Goal: Obtain resource: Download file/media

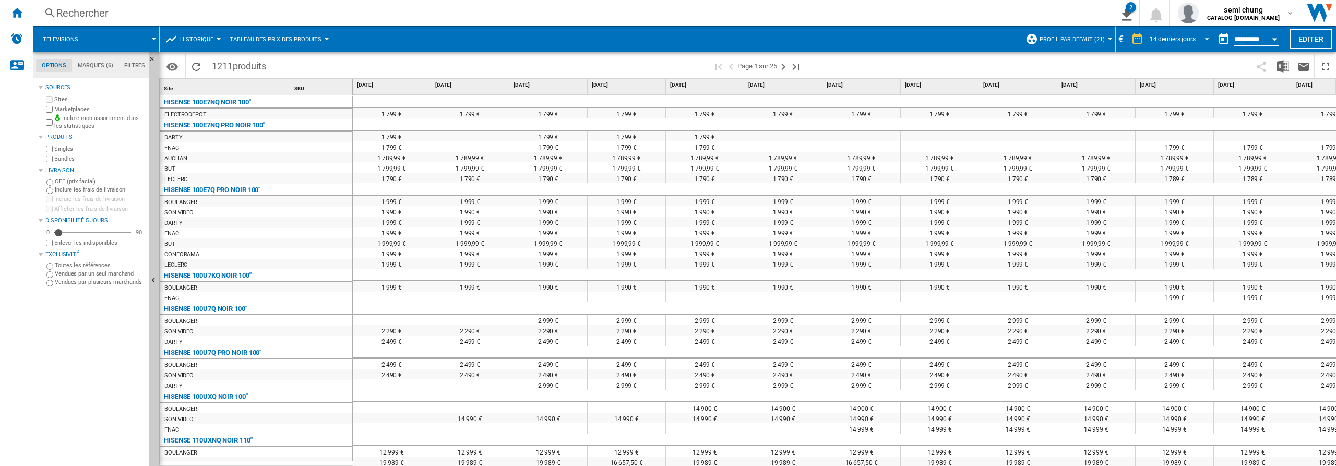
drag, startPoint x: 1205, startPoint y: 38, endPoint x: 1220, endPoint y: 67, distance: 32.2
click at [1206, 40] on span "REPORTS.WIZARD.STEPS.REPORT.STEPS.REPORT_OPTIONS.PERIOD: 14 derniers jours" at bounding box center [1204, 37] width 13 height 9
click at [1162, 87] on div "31 derniers jours" at bounding box center [1170, 86] width 46 height 9
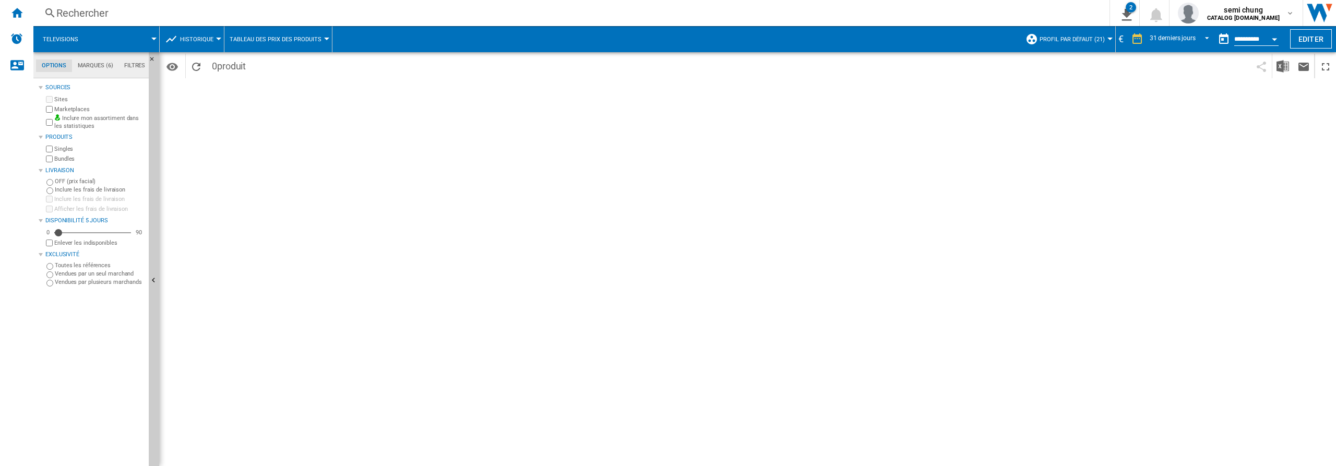
click at [1273, 41] on button "Open calendar" at bounding box center [1274, 37] width 19 height 19
click at [1257, 177] on span "13" at bounding box center [1260, 179] width 21 height 21
type input "**********"
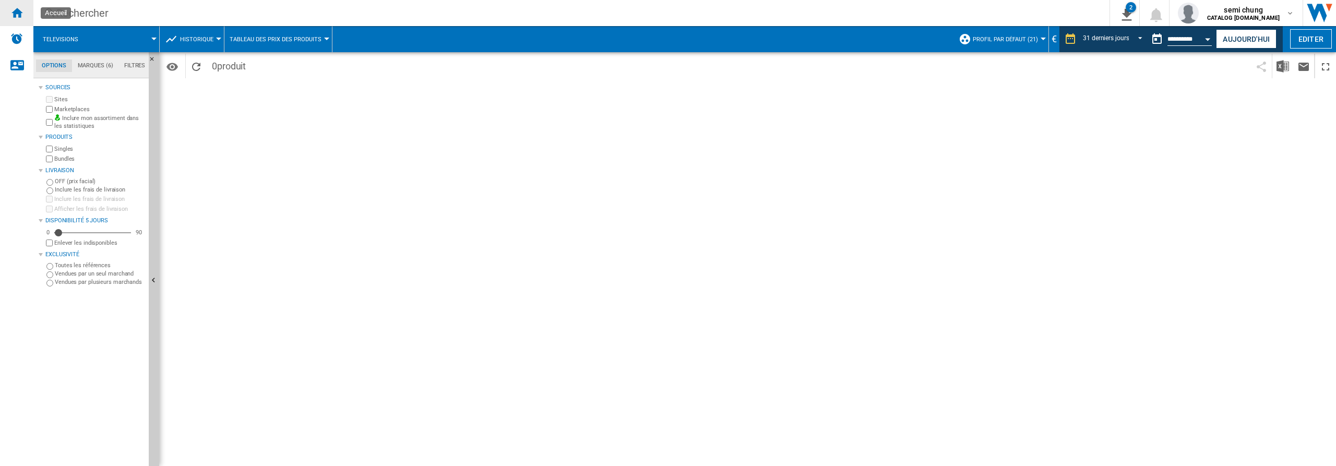
click at [14, 14] on ng-md-icon "Accueil" at bounding box center [16, 12] width 13 height 13
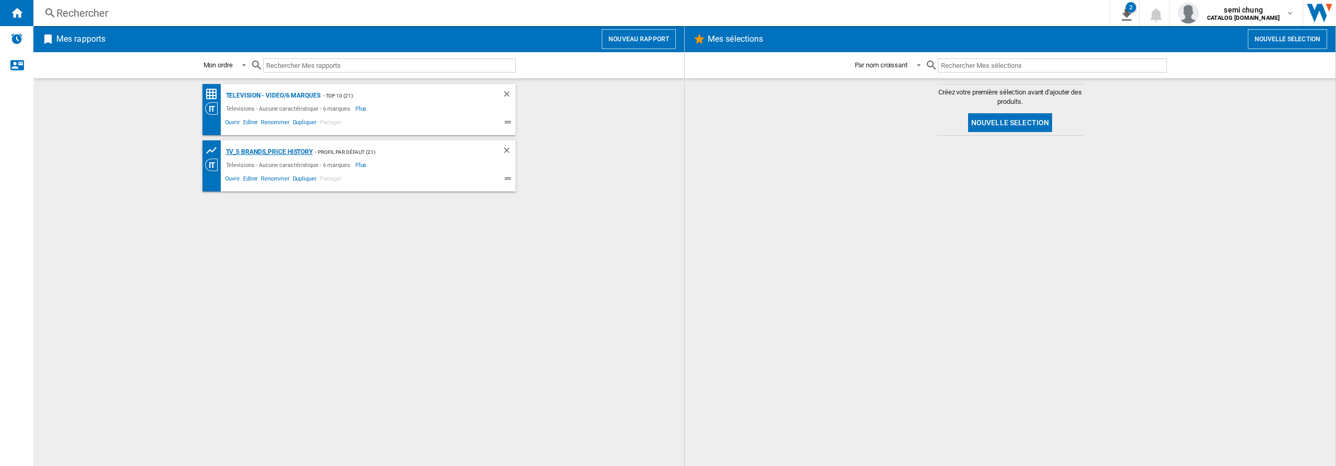
click at [245, 150] on div "TV_5 Brands_Price History" at bounding box center [268, 152] width 90 height 13
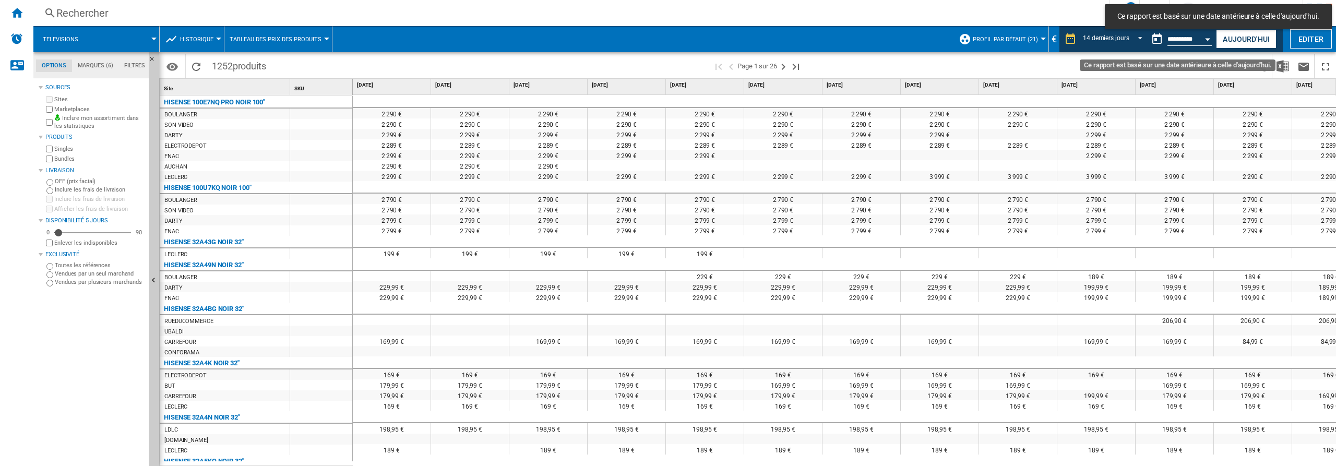
click at [1207, 39] on div "Open calendar" at bounding box center [1207, 39] width 5 height 3
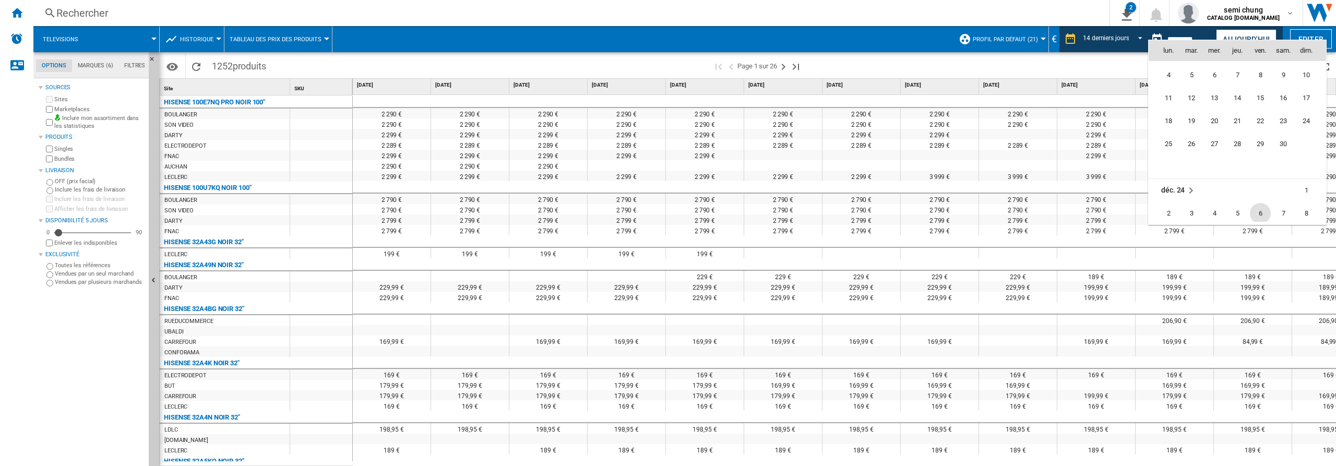
scroll to position [3721, 0]
click at [1258, 130] on span "13" at bounding box center [1260, 132] width 21 height 21
type input "**********"
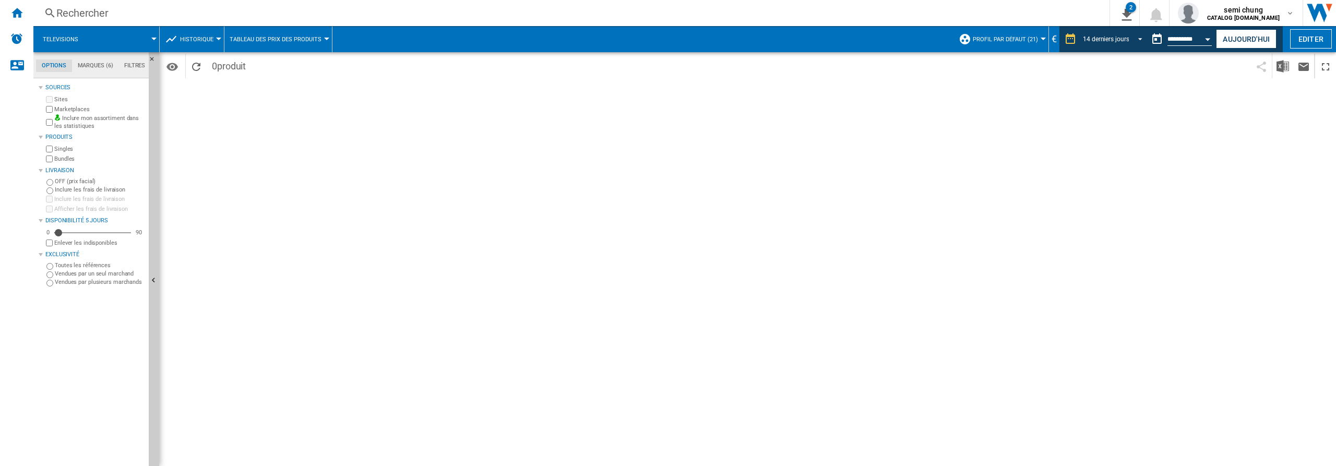
click at [1135, 37] on span "REPORTS.WIZARD.STEPS.REPORT.STEPS.REPORT_OPTIONS.PERIOD: 14 derniers jours" at bounding box center [1137, 37] width 13 height 9
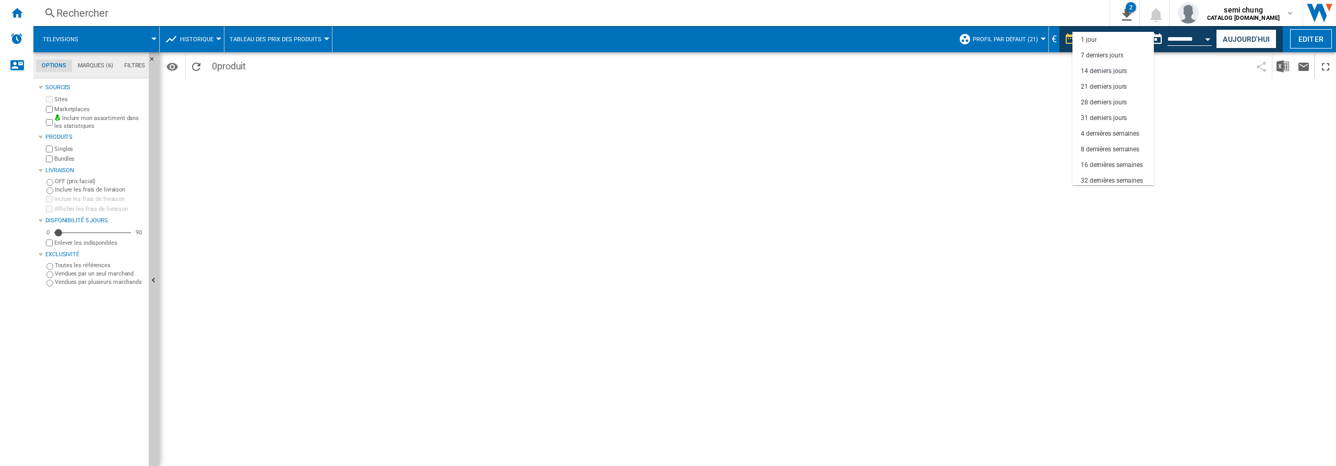
scroll to position [31, 0]
drag, startPoint x: 1097, startPoint y: 85, endPoint x: 1263, endPoint y: 161, distance: 182.1
click at [1097, 85] on div "31 derniers jours" at bounding box center [1104, 86] width 46 height 9
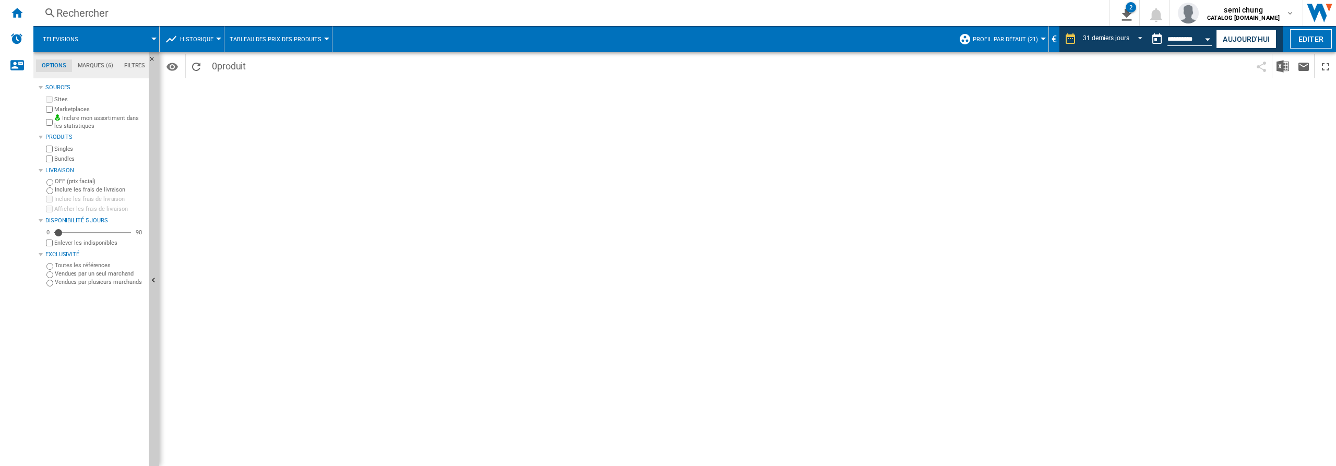
click at [1203, 38] on button "Open calendar" at bounding box center [1208, 37] width 19 height 19
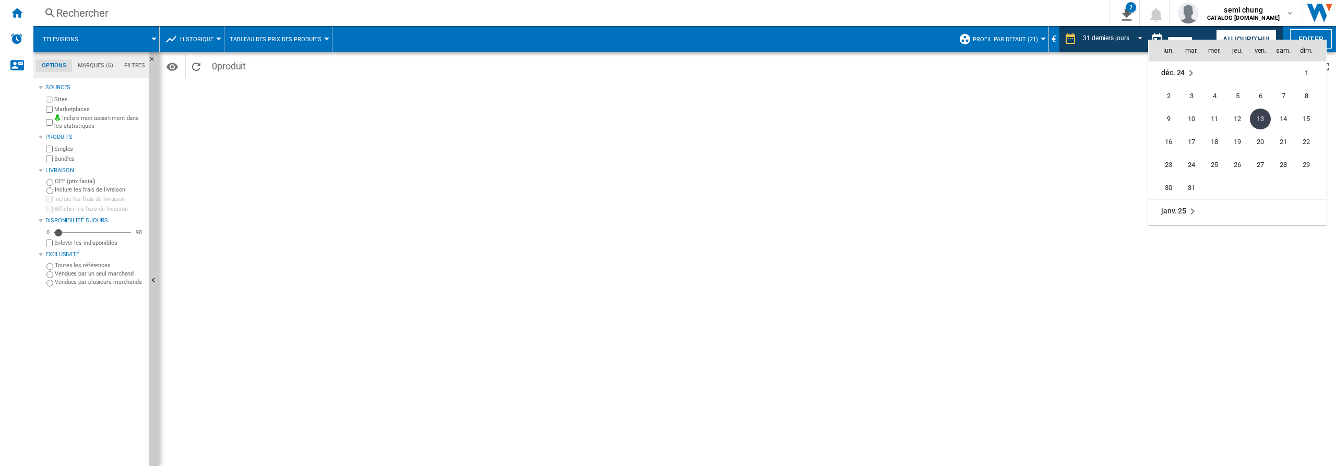
click at [1263, 116] on span "13" at bounding box center [1260, 119] width 21 height 21
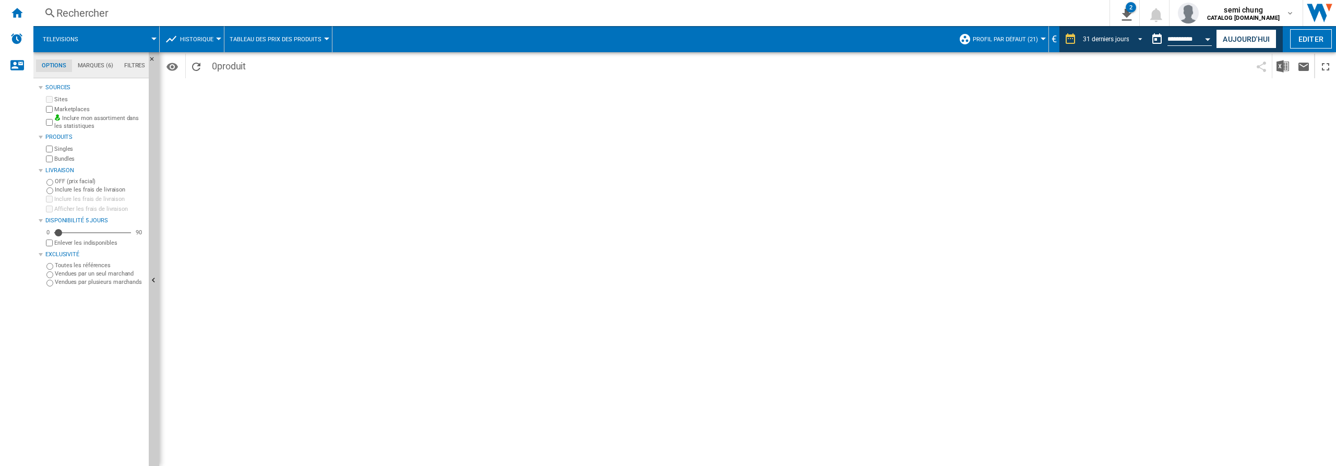
click at [1135, 37] on span "REPORTS.WIZARD.STEPS.REPORT.STEPS.REPORT_OPTIONS.PERIOD: 31 derniers jours" at bounding box center [1137, 37] width 13 height 9
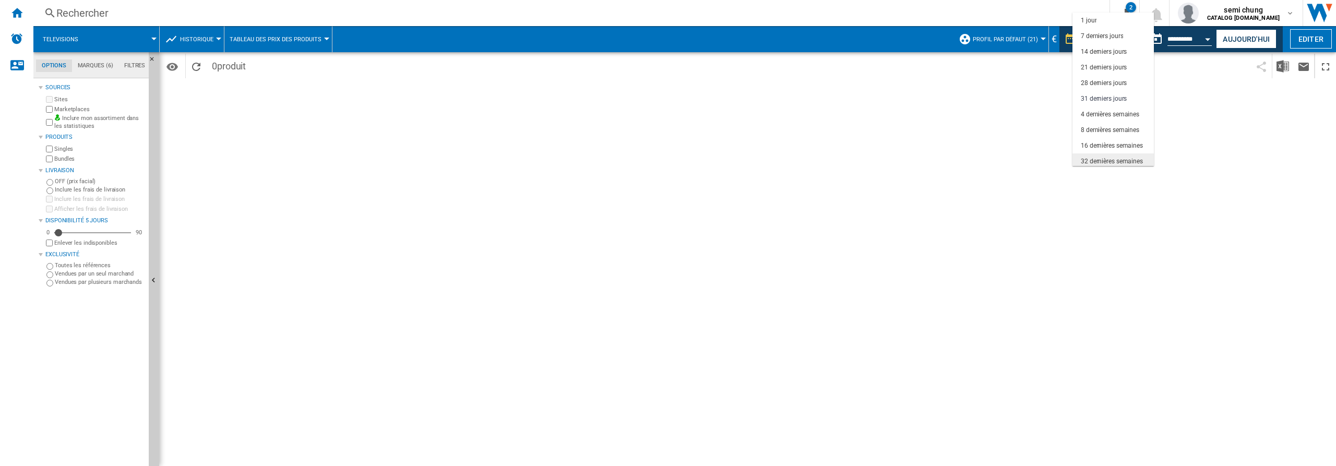
scroll to position [59, 0]
click at [1089, 39] on div "31 derniers jours" at bounding box center [1104, 39] width 46 height 9
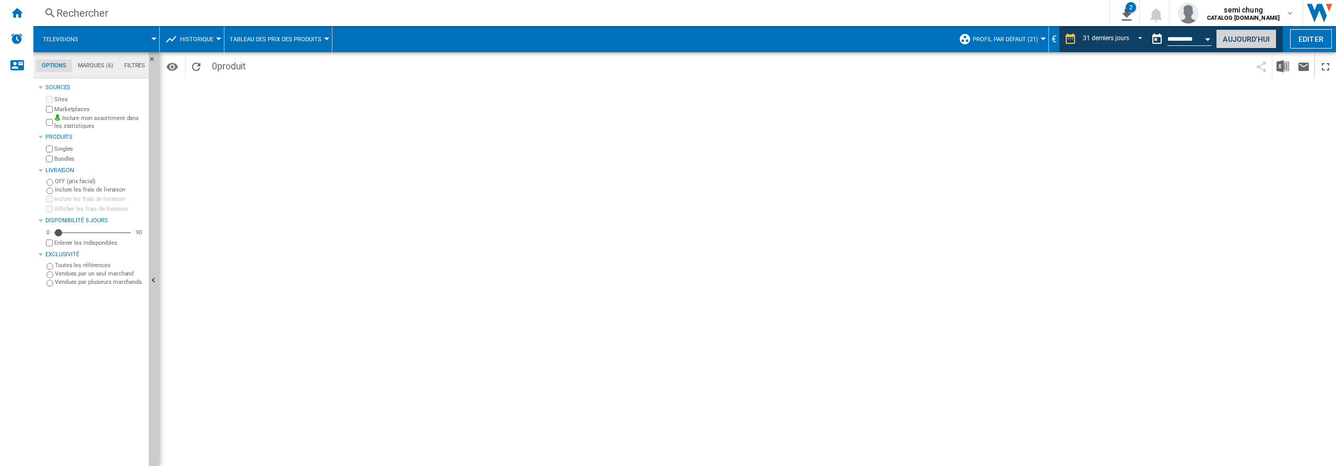
click at [1243, 41] on button "Aujourd'hui" at bounding box center [1246, 38] width 61 height 19
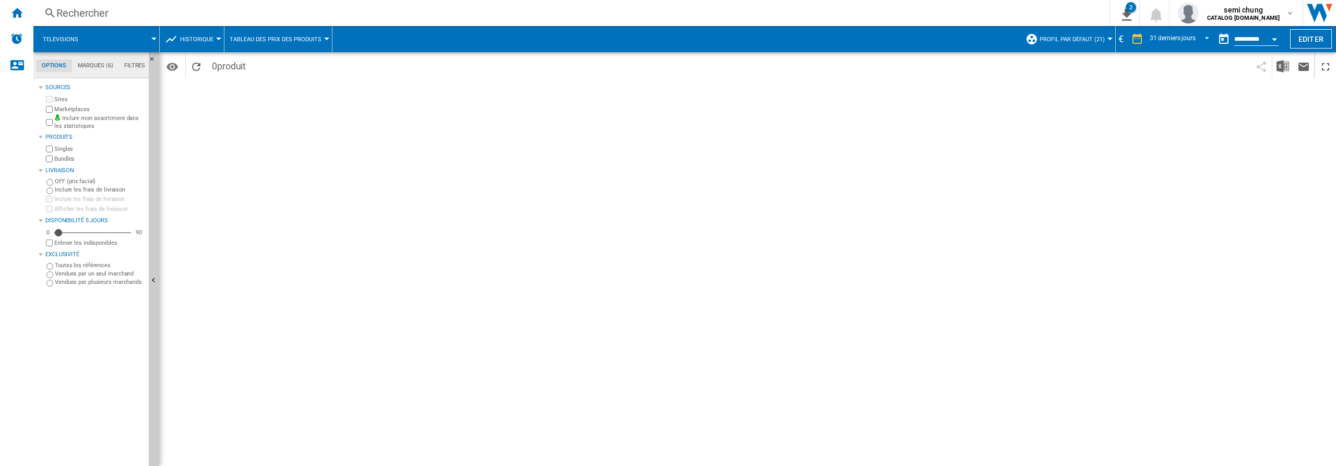
click at [1273, 41] on button "Open calendar" at bounding box center [1274, 37] width 19 height 19
drag, startPoint x: 1257, startPoint y: 175, endPoint x: 1275, endPoint y: 240, distance: 67.2
click at [1257, 175] on span "13" at bounding box center [1260, 179] width 21 height 21
type input "**********"
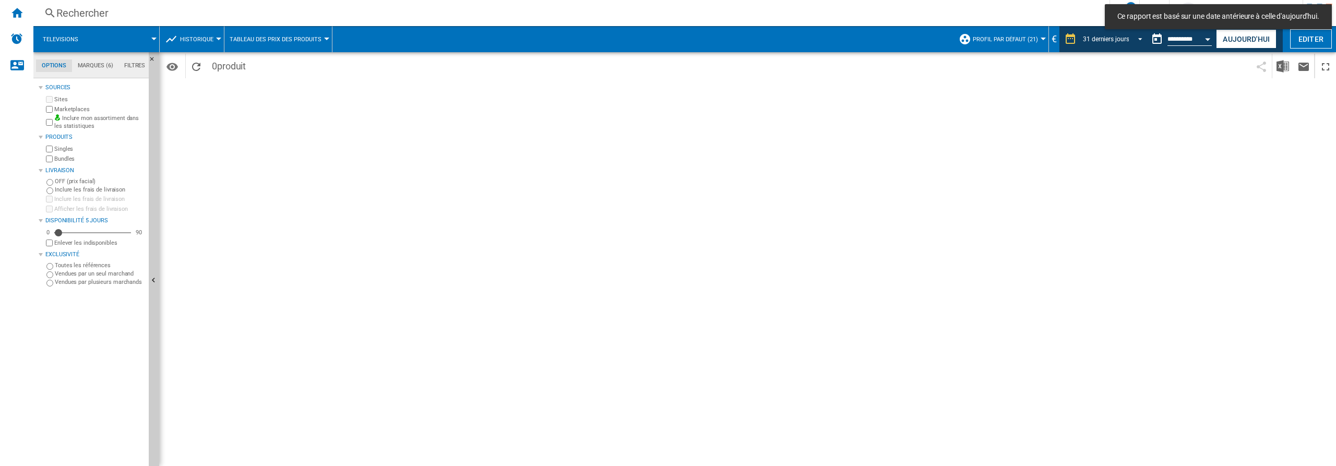
click at [1136, 39] on span "REPORTS.WIZARD.STEPS.REPORT.STEPS.REPORT_OPTIONS.PERIOD: 31 derniers jours" at bounding box center [1137, 37] width 13 height 9
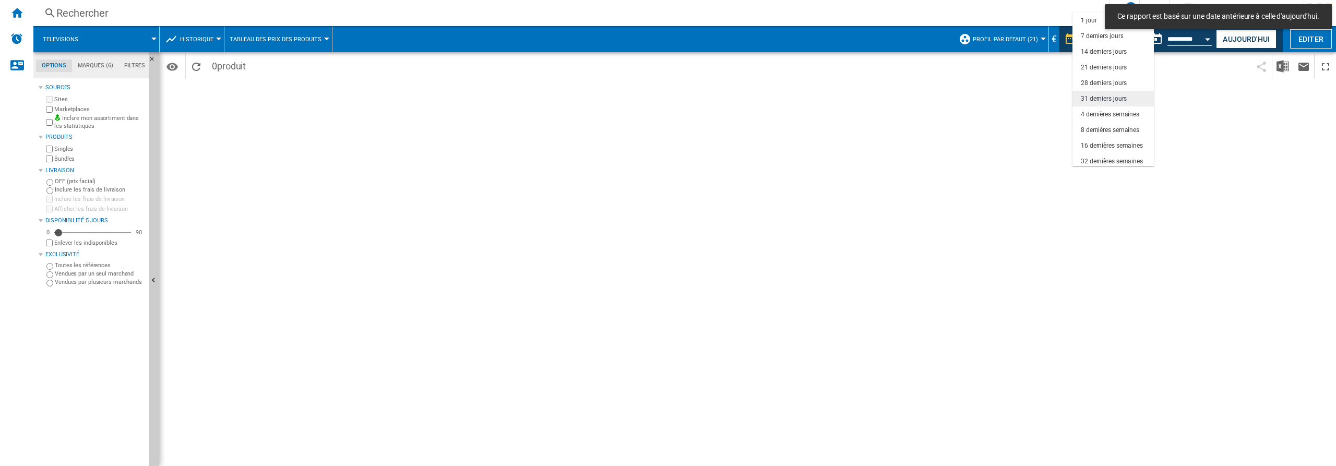
scroll to position [59, 0]
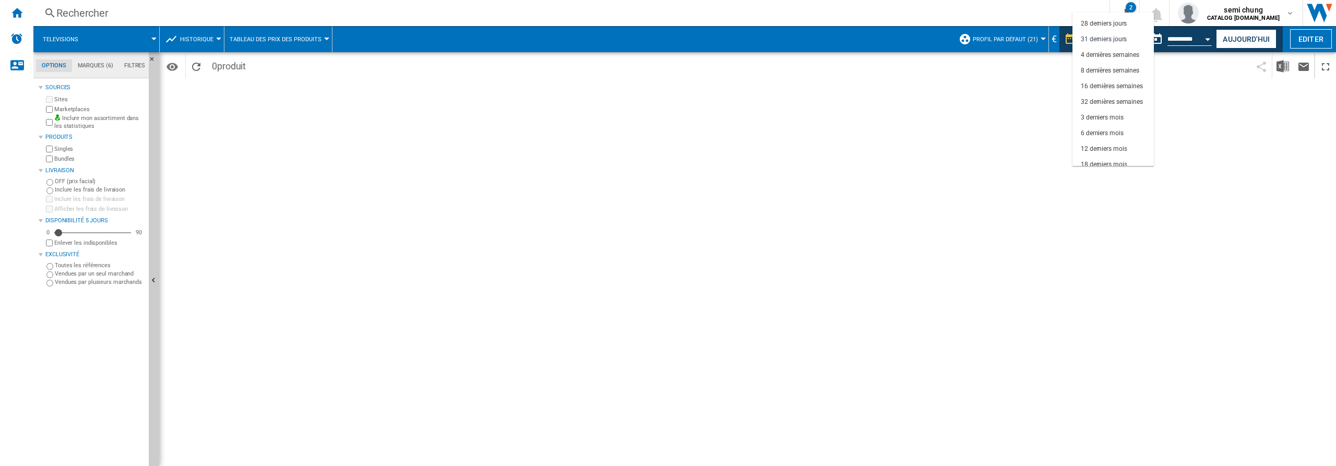
click at [1207, 39] on md-backdrop at bounding box center [668, 233] width 1336 height 466
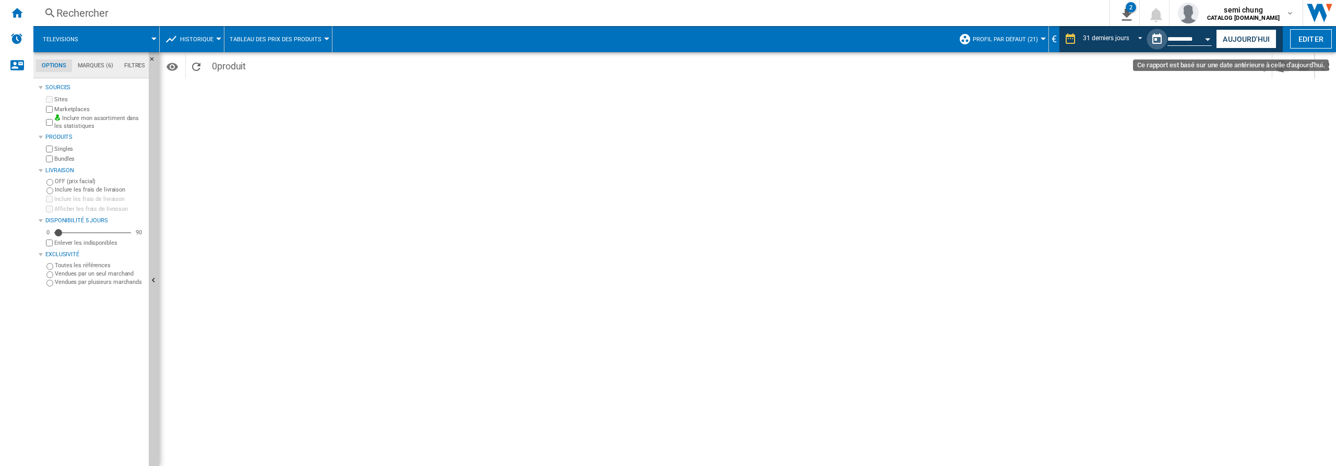
click at [1157, 40] on button "Ce rapport est basé sur une date antérieure à celle d'aujourd'hui." at bounding box center [1156, 39] width 21 height 21
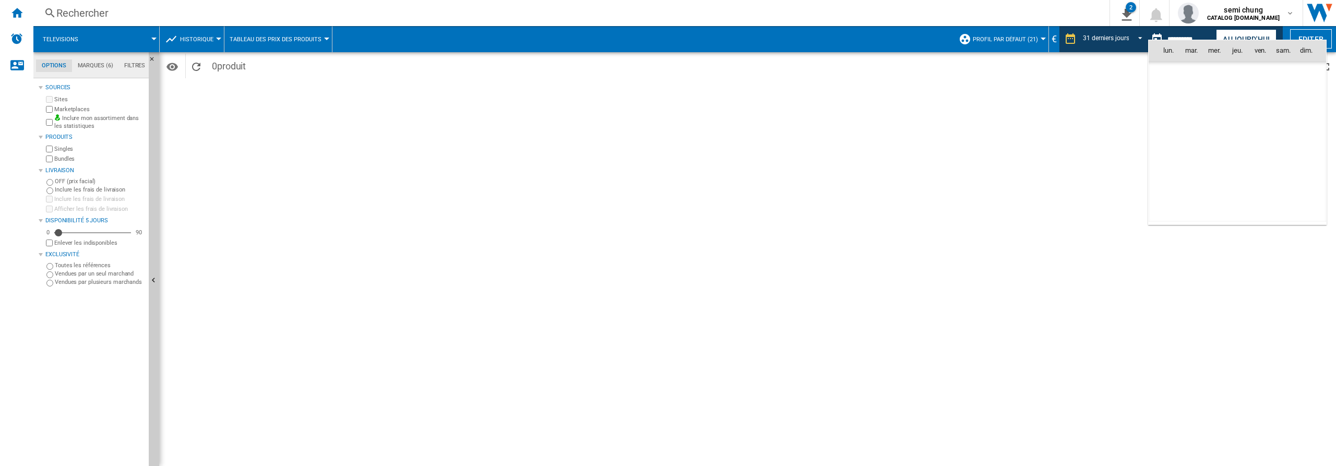
scroll to position [3734, 0]
click at [1242, 119] on span "12" at bounding box center [1237, 119] width 21 height 21
type input "**********"
click at [1139, 37] on span "REPORTS.WIZARD.STEPS.REPORT.STEPS.REPORT_OPTIONS.PERIOD: 31 derniers jours" at bounding box center [1137, 37] width 13 height 9
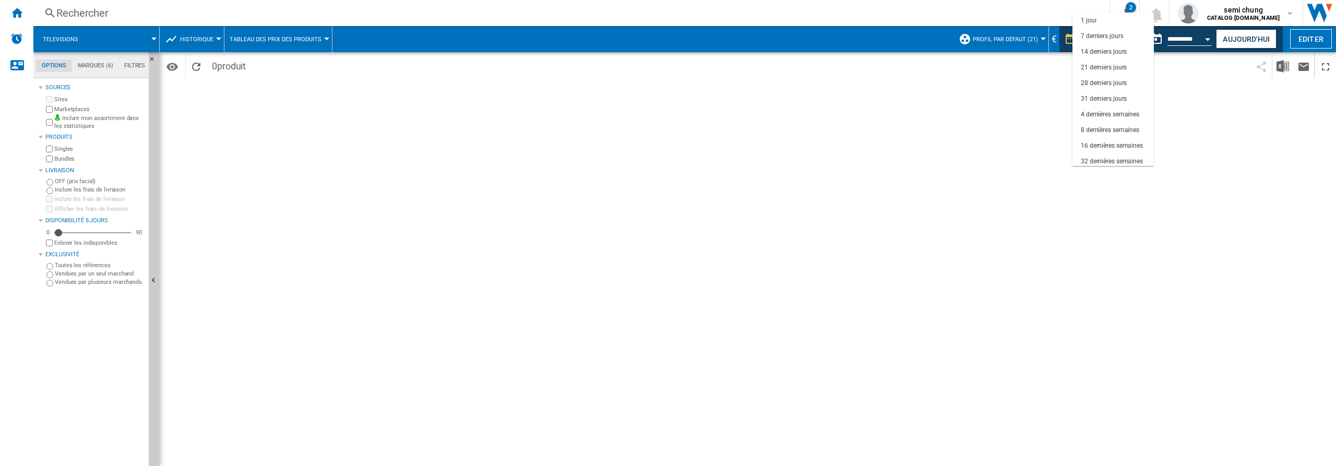
scroll to position [59, 0]
click at [1246, 36] on md-backdrop at bounding box center [668, 233] width 1336 height 466
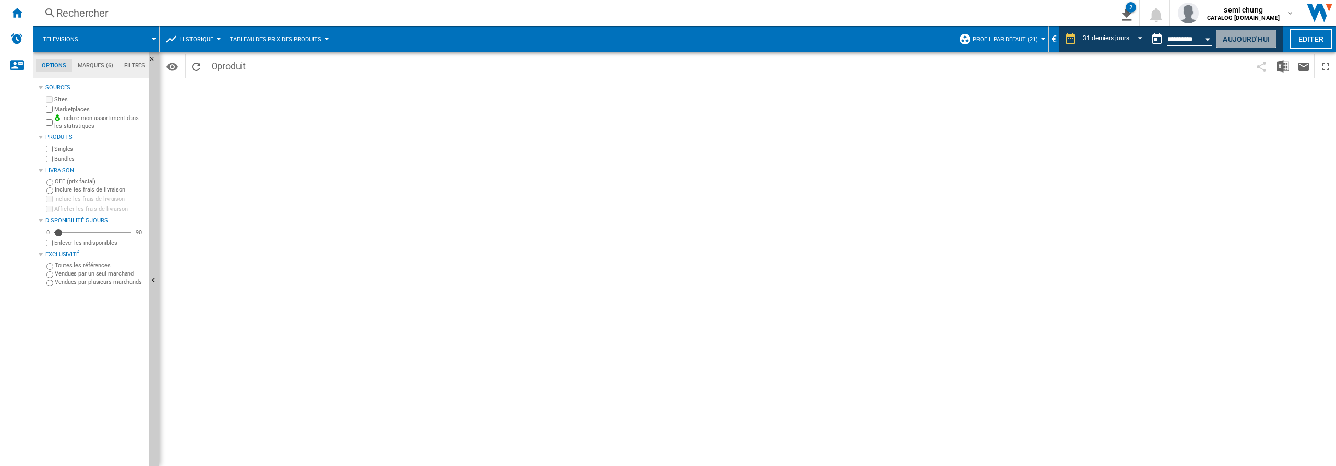
click at [1269, 44] on button "Aujourd'hui" at bounding box center [1246, 38] width 61 height 19
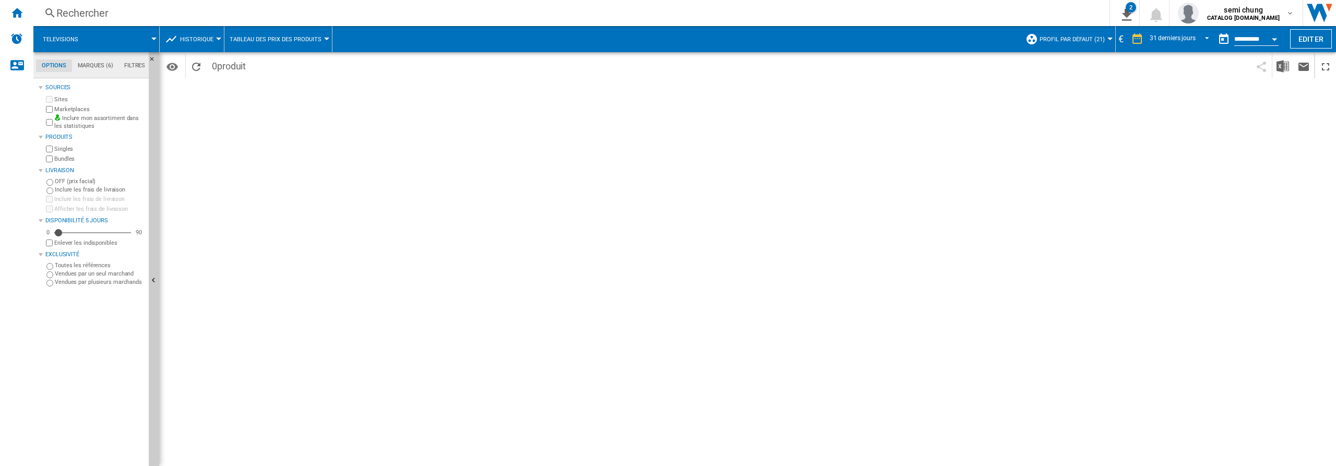
click at [1274, 39] on div "Open calendar" at bounding box center [1274, 39] width 5 height 3
click at [1261, 127] on span "13" at bounding box center [1260, 126] width 21 height 21
type input "**********"
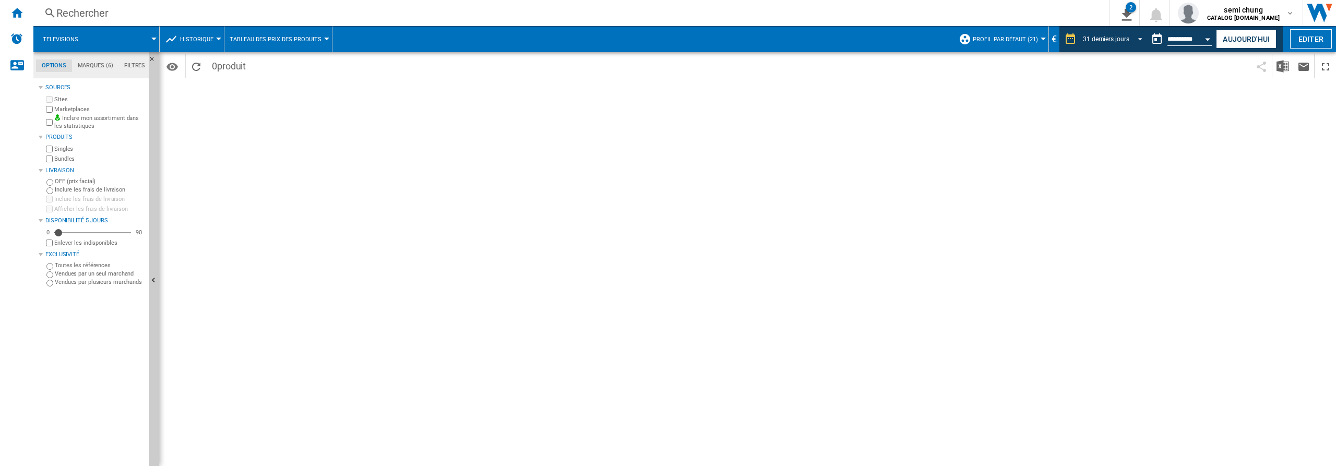
click at [1137, 38] on span "REPORTS.WIZARD.STEPS.REPORT.STEPS.REPORT_OPTIONS.PERIOD: 31 derniers jours" at bounding box center [1137, 37] width 13 height 9
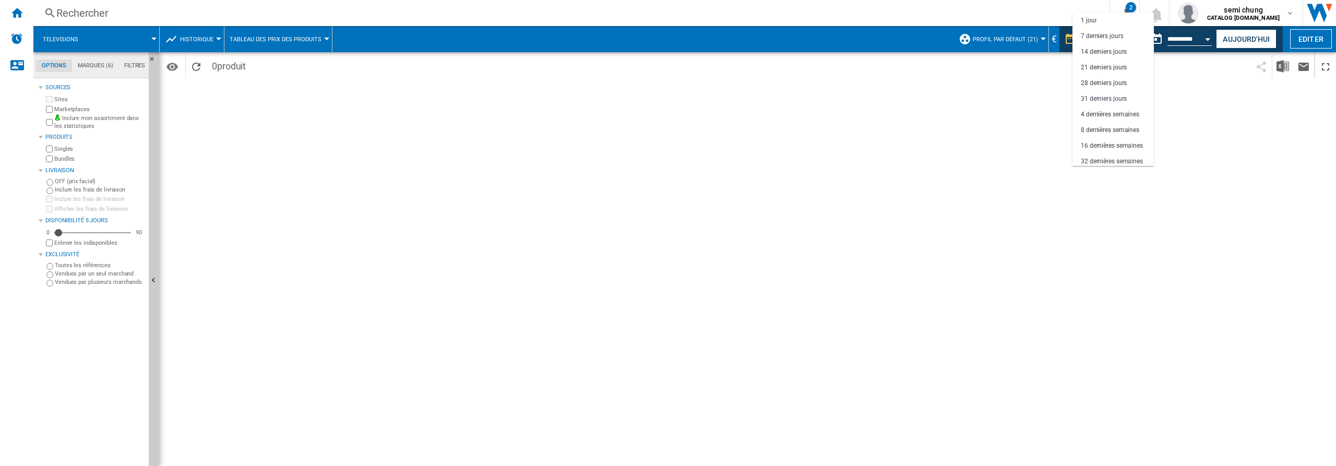
scroll to position [59, 0]
click at [1097, 37] on div "31 derniers jours" at bounding box center [1104, 39] width 46 height 9
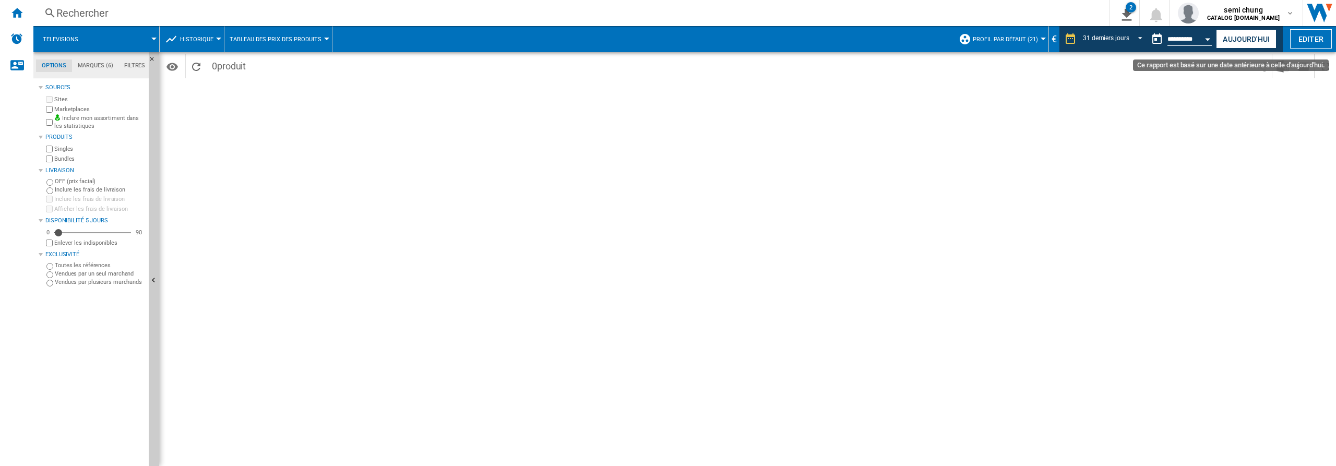
click at [1208, 38] on div "Open calendar" at bounding box center [1207, 39] width 5 height 3
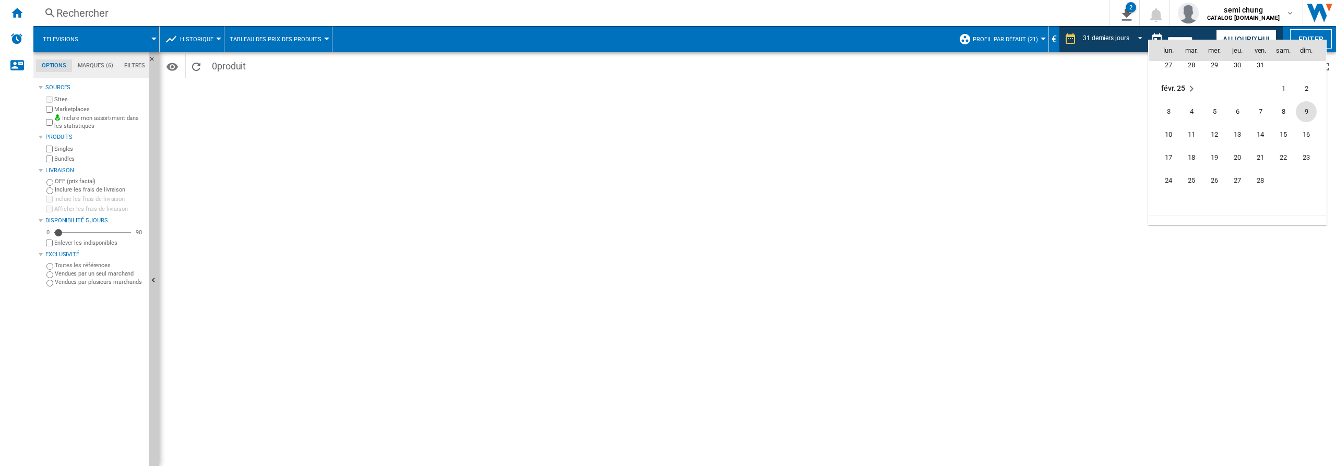
scroll to position [3890, 0]
click at [1257, 168] on span "31" at bounding box center [1260, 169] width 21 height 21
type input "**********"
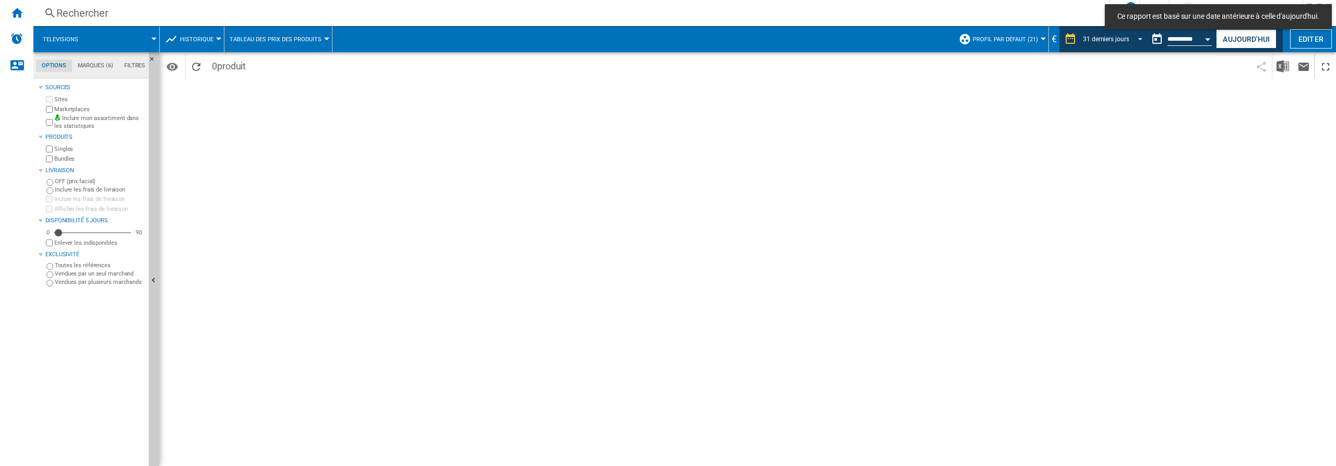
click at [1140, 38] on span "REPORTS.WIZARD.STEPS.REPORT.STEPS.REPORT_OPTIONS.PERIOD: 31 derniers jours" at bounding box center [1137, 37] width 13 height 9
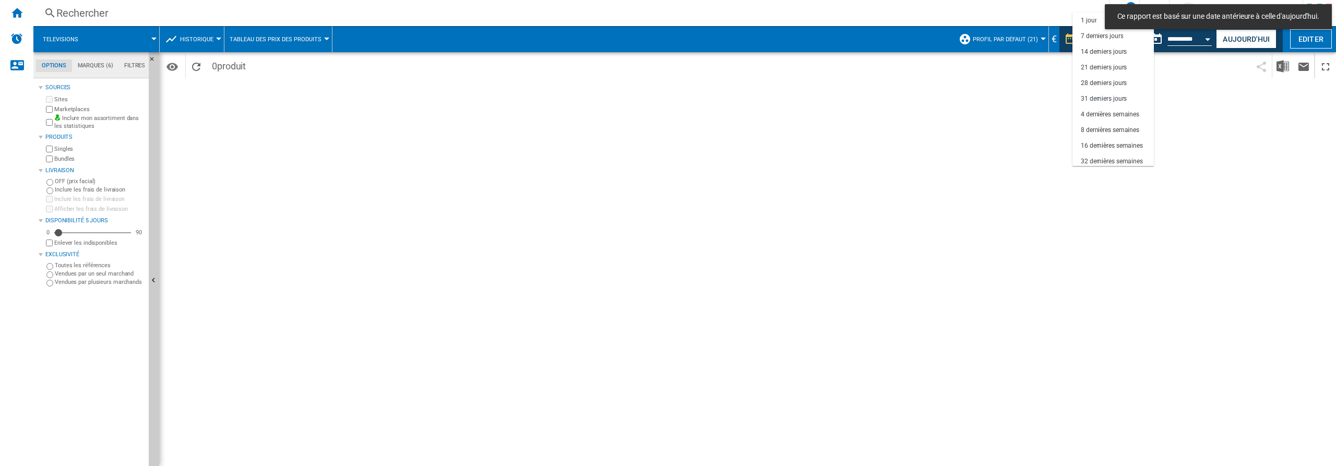
scroll to position [59, 0]
click at [1096, 88] on div "16 dernières semaines" at bounding box center [1112, 86] width 62 height 9
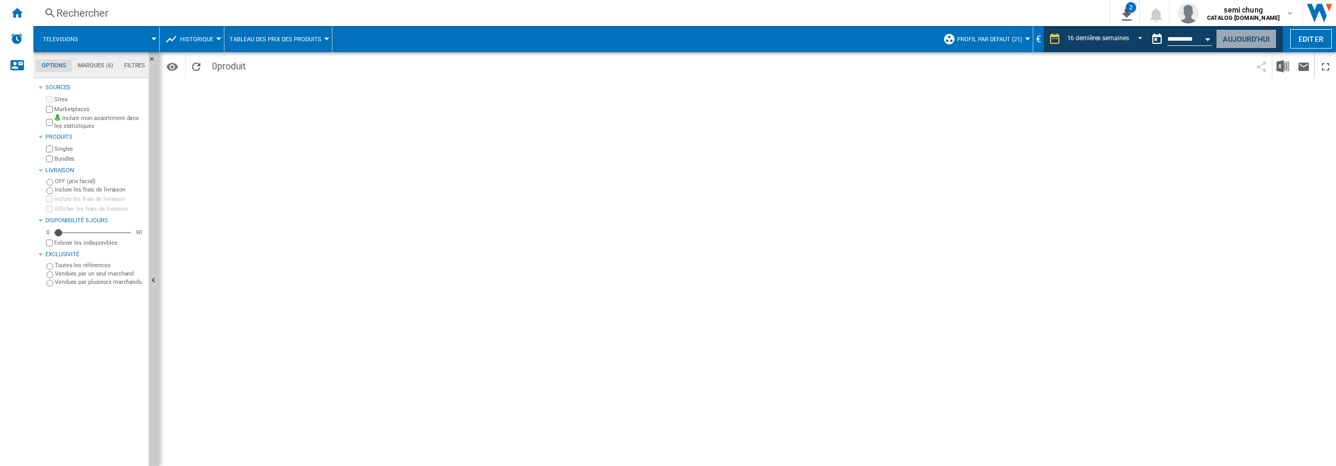
click at [1238, 41] on button "Aujourd'hui" at bounding box center [1246, 38] width 61 height 19
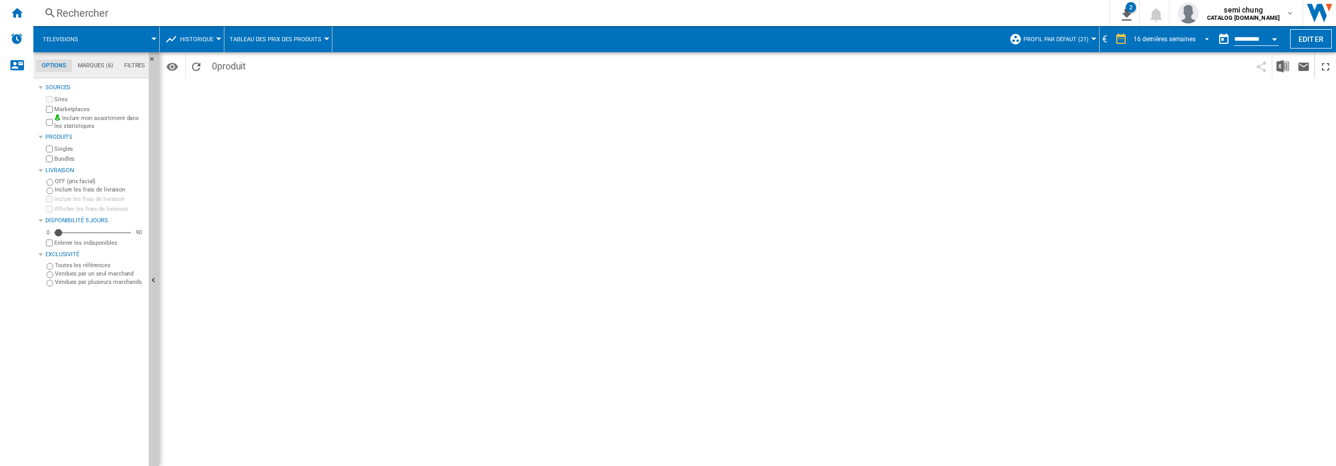
click at [1201, 36] on span "REPORTS.WIZARD.STEPS.REPORT.STEPS.REPORT_OPTIONS.PERIOD: 16 dernières semaines" at bounding box center [1204, 37] width 13 height 9
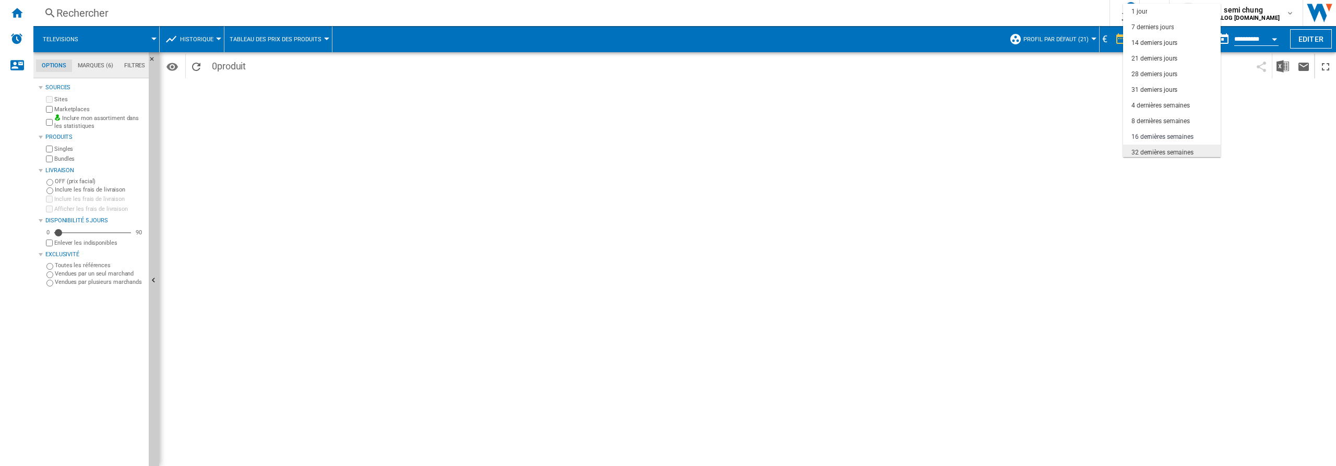
scroll to position [66, 0]
click at [1147, 88] on div "32 dernières semaines" at bounding box center [1162, 86] width 62 height 9
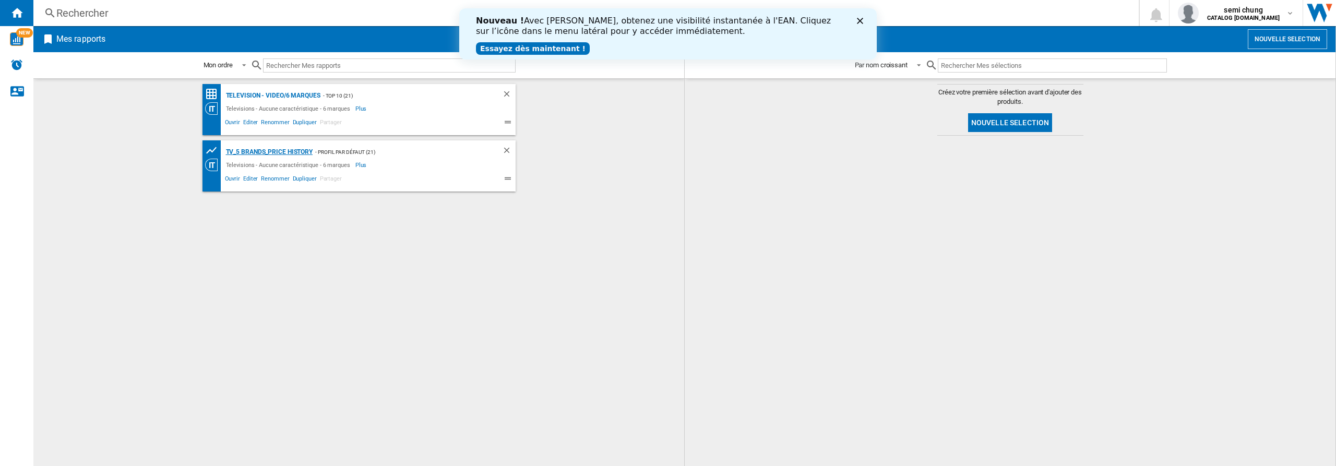
click at [269, 151] on div "TV_5 Brands_Price History" at bounding box center [268, 152] width 90 height 13
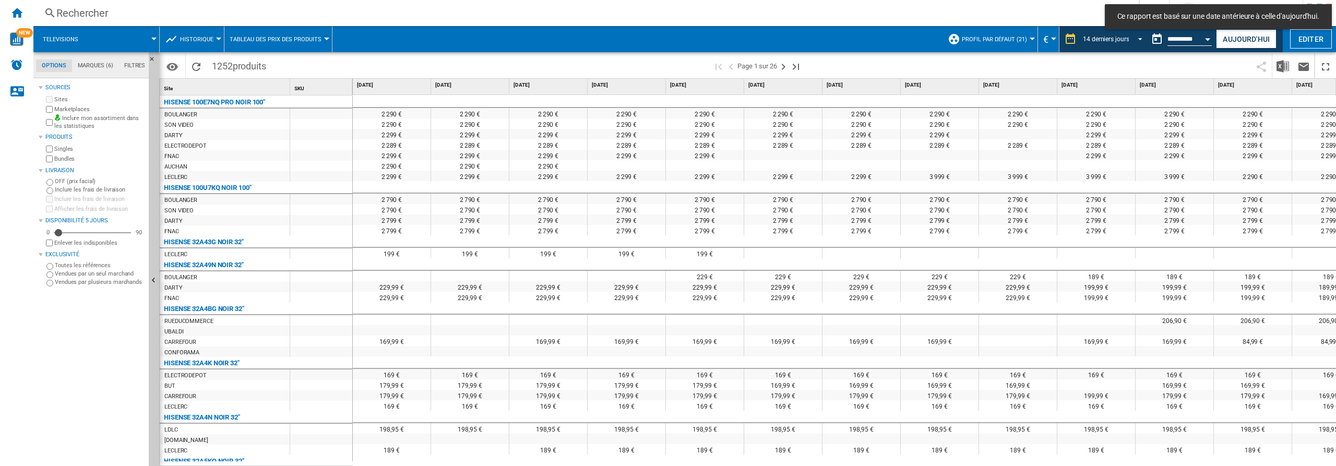
click at [1139, 39] on span "REPORTS.WIZARD.STEPS.REPORT.STEPS.REPORT_OPTIONS.PERIOD: 14 derniers jours" at bounding box center [1137, 37] width 13 height 9
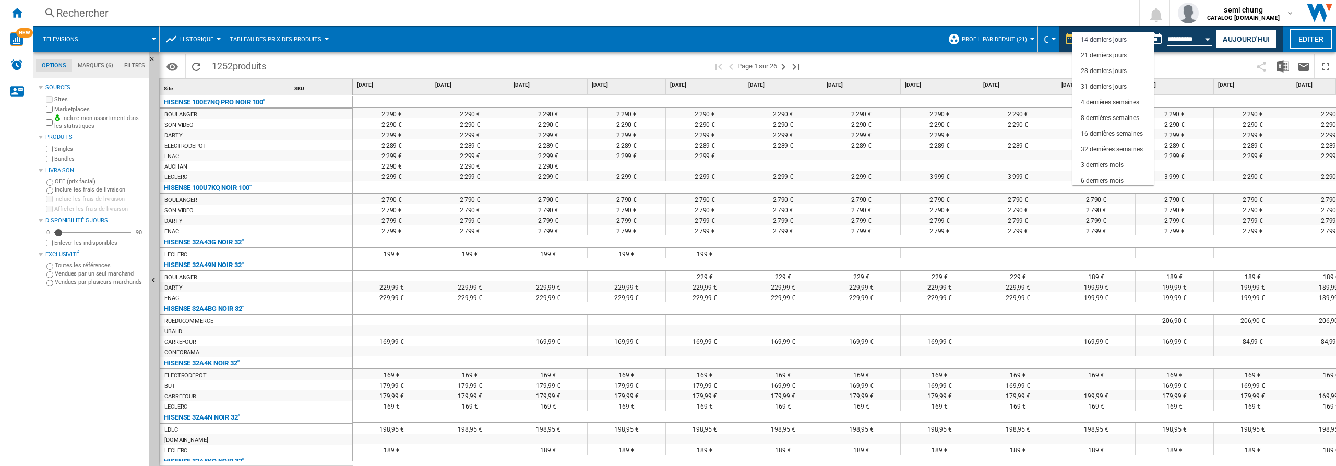
click at [1206, 40] on md-backdrop at bounding box center [668, 233] width 1336 height 466
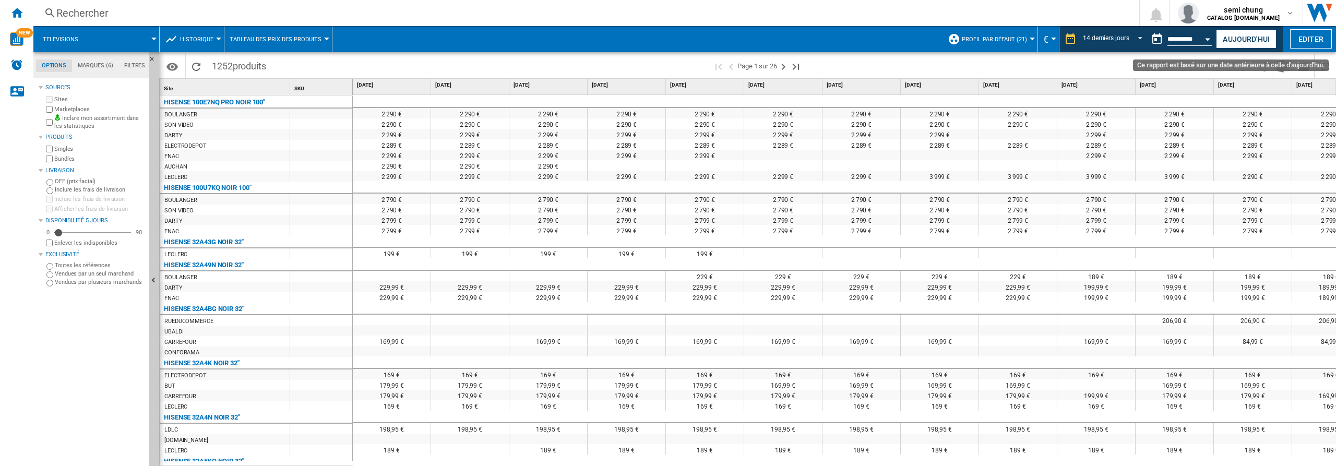
click at [1206, 40] on div "Open calendar" at bounding box center [1207, 39] width 5 height 3
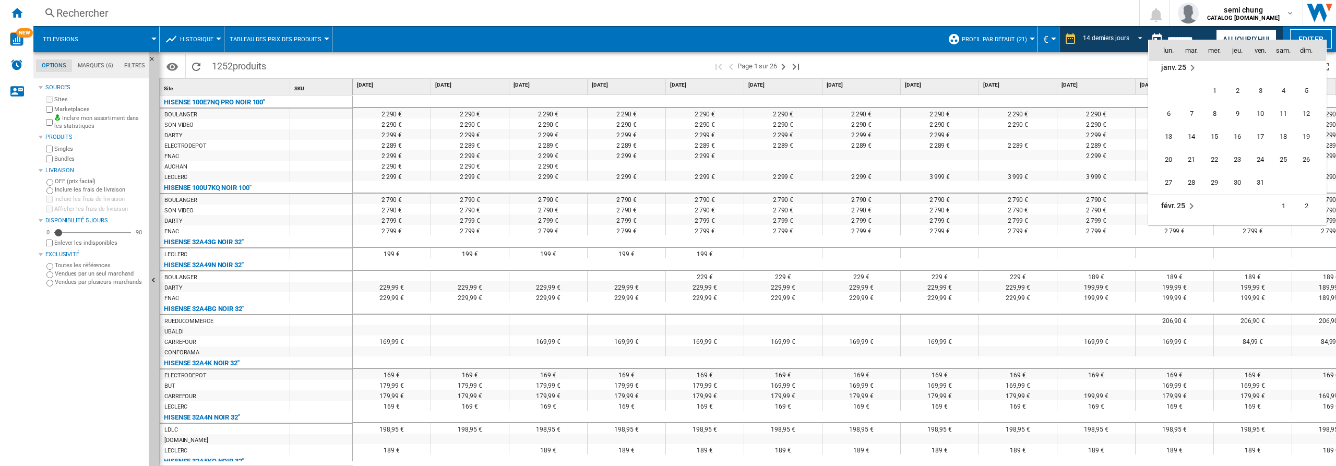
scroll to position [3721, 0]
drag, startPoint x: 1261, startPoint y: 131, endPoint x: 1153, endPoint y: 39, distance: 141.4
click at [1260, 132] on span "13" at bounding box center [1260, 132] width 21 height 21
type input "**********"
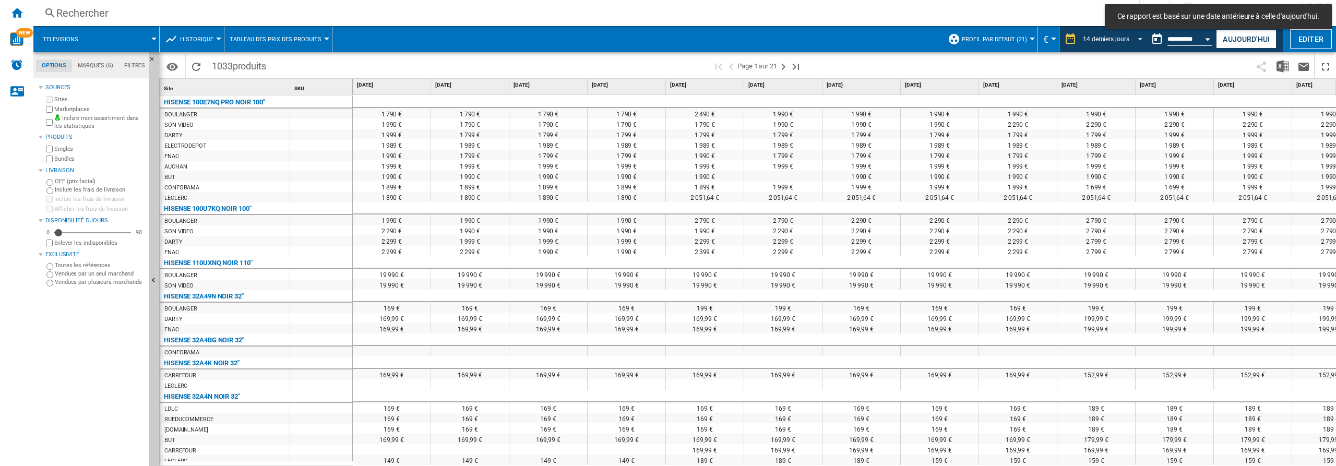
click at [1138, 38] on span "REPORTS.WIZARD.STEPS.REPORT.STEPS.REPORT_OPTIONS.PERIOD: 14 derniers jours" at bounding box center [1137, 37] width 13 height 9
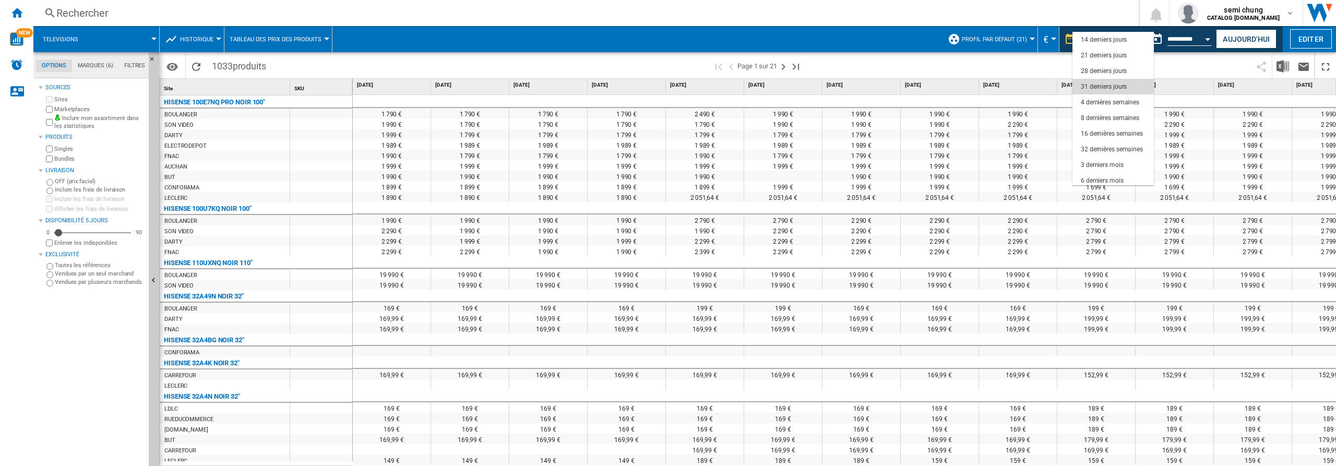
click at [1097, 85] on div "31 derniers jours" at bounding box center [1104, 86] width 46 height 9
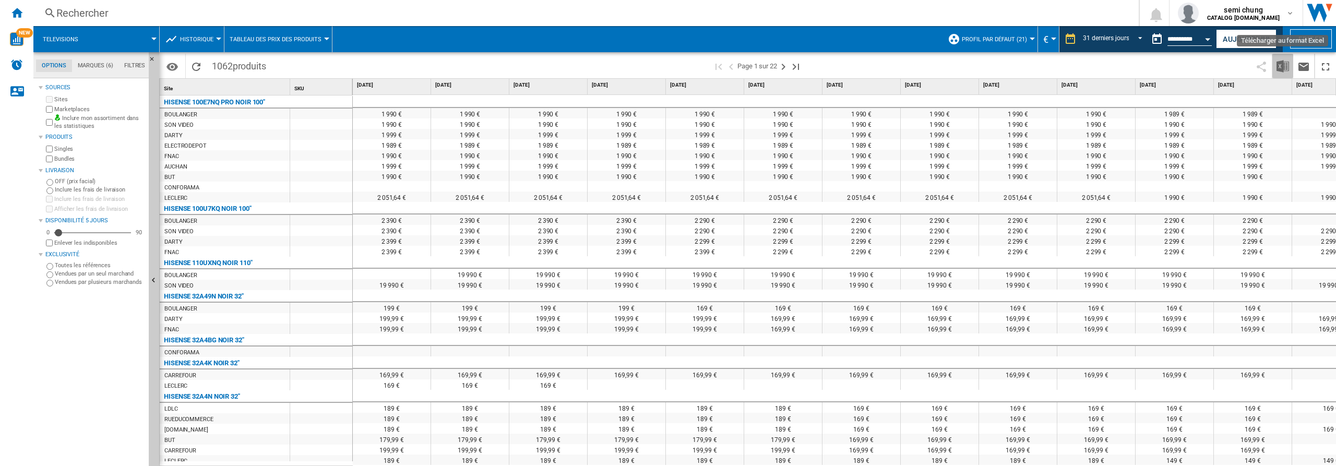
click at [1284, 66] on img "Télécharger au format Excel" at bounding box center [1282, 66] width 13 height 13
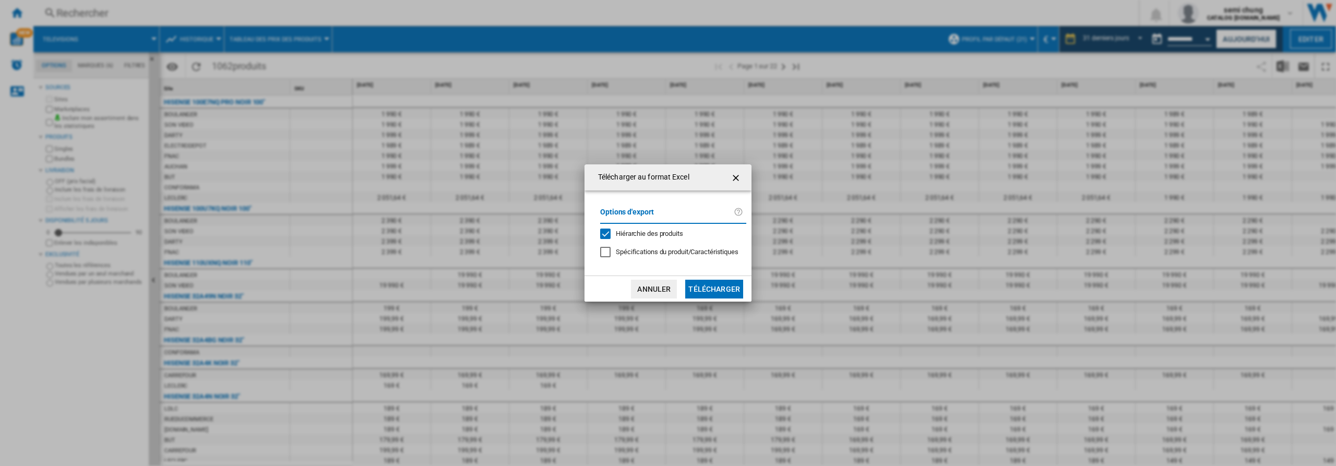
click at [604, 237] on div "Hiérarchie des produits" at bounding box center [605, 234] width 10 height 10
click at [726, 291] on button "Télécharger" at bounding box center [714, 289] width 58 height 19
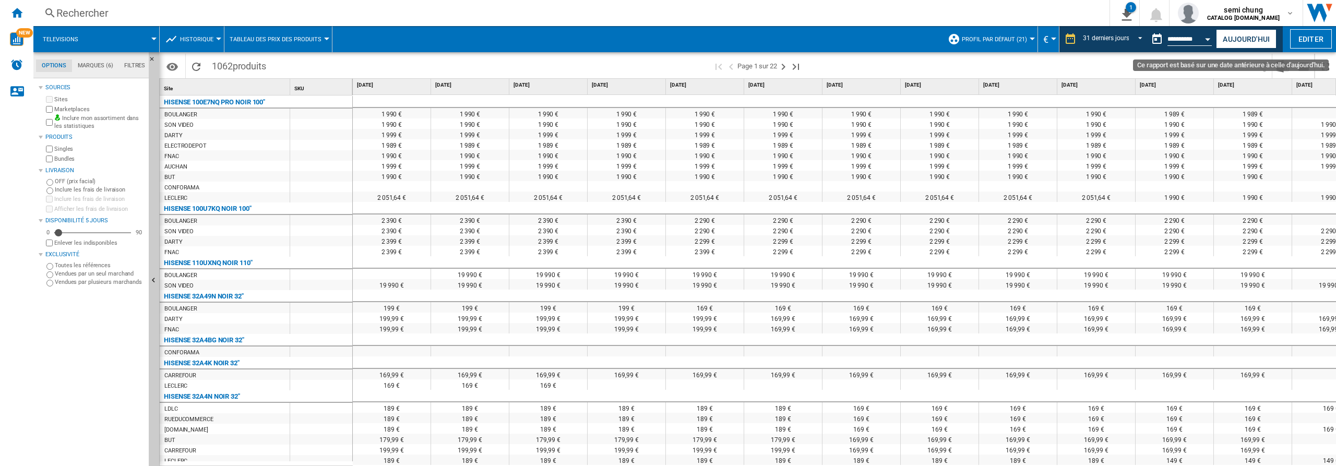
click at [1207, 39] on div "Open calendar" at bounding box center [1207, 39] width 5 height 3
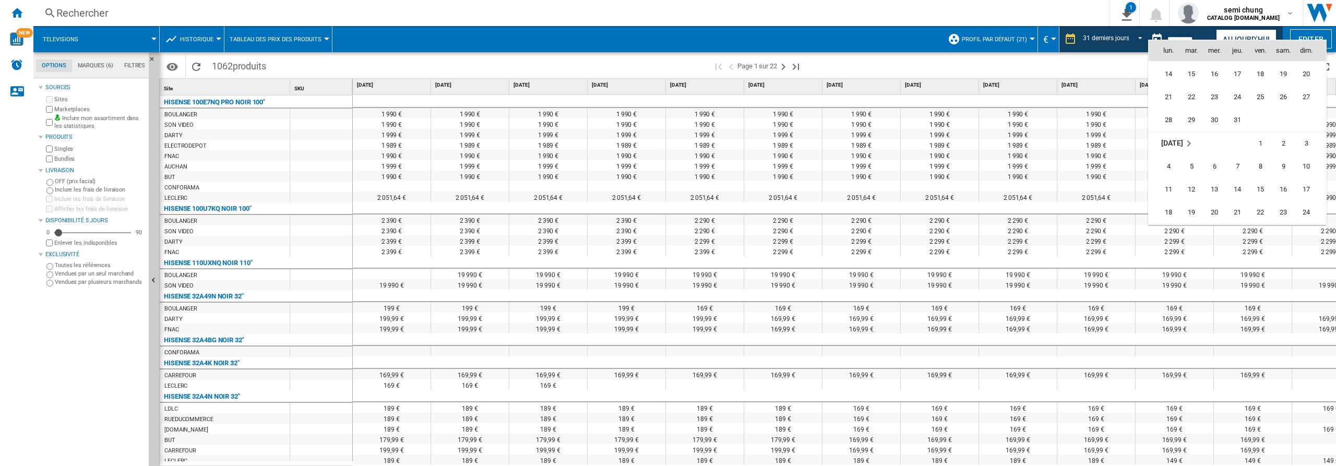
scroll to position [3629, 0]
click at [1166, 85] on span "11" at bounding box center [1168, 85] width 21 height 21
type input "**********"
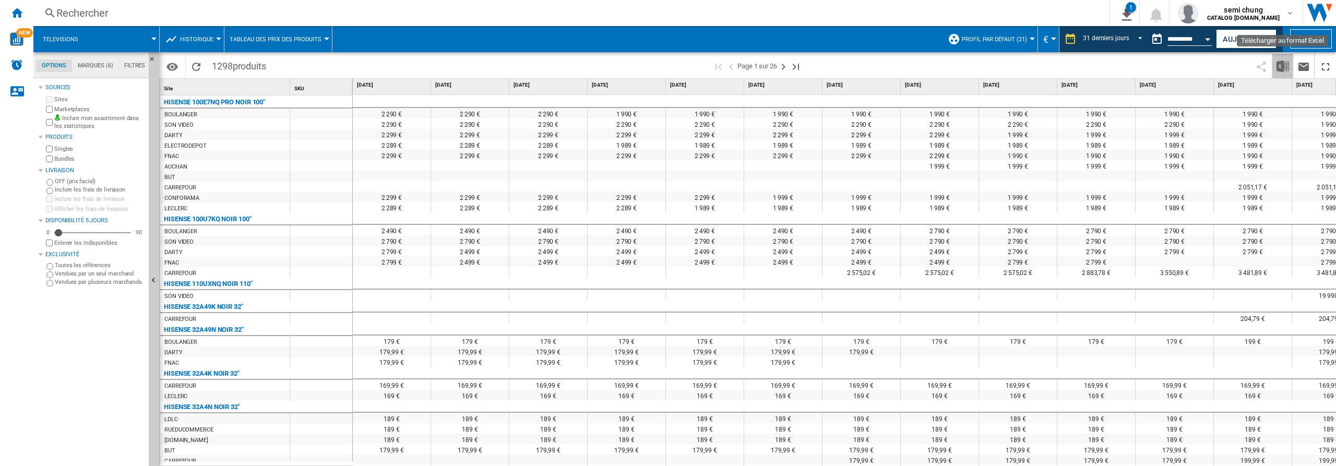
click at [1282, 67] on img "Télécharger au format Excel" at bounding box center [1282, 66] width 13 height 13
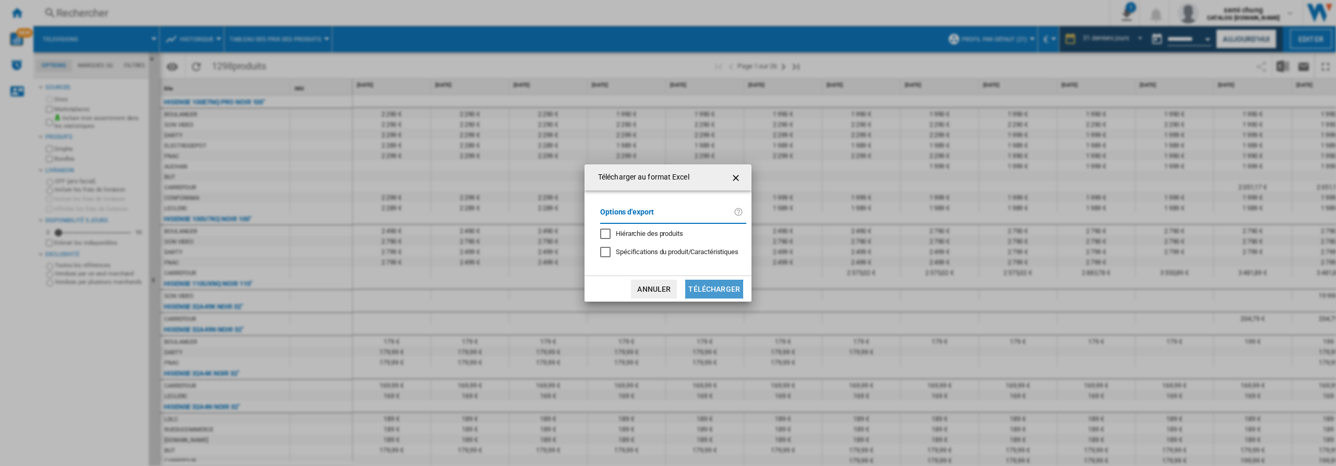
drag, startPoint x: 705, startPoint y: 294, endPoint x: 813, endPoint y: 440, distance: 181.7
click at [704, 295] on button "Télécharger" at bounding box center [714, 289] width 58 height 19
